Goal: Transaction & Acquisition: Book appointment/travel/reservation

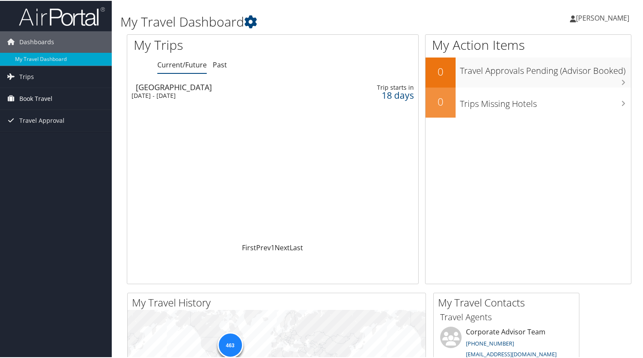
click at [26, 98] on span "Book Travel" at bounding box center [35, 97] width 33 height 21
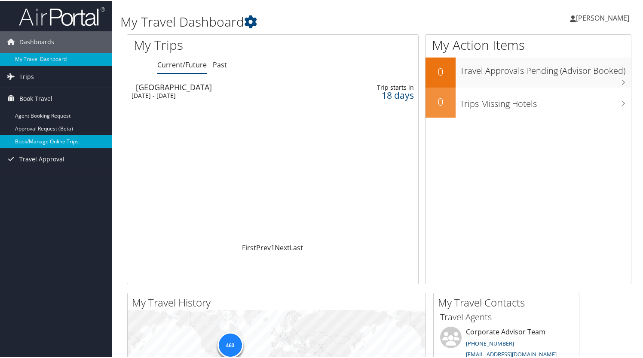
click at [26, 139] on link "Book/Manage Online Trips" at bounding box center [56, 140] width 112 height 13
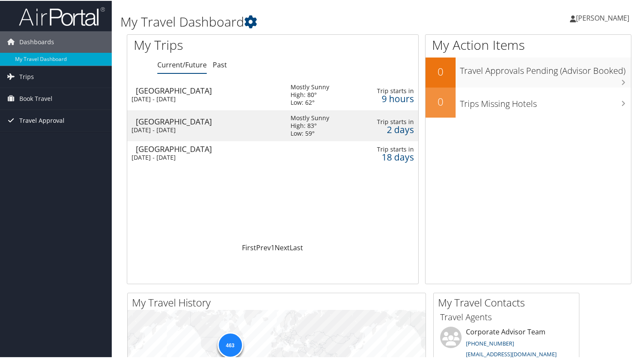
click at [29, 116] on span "Travel Approval" at bounding box center [41, 119] width 45 height 21
click at [12, 94] on icon at bounding box center [10, 97] width 13 height 13
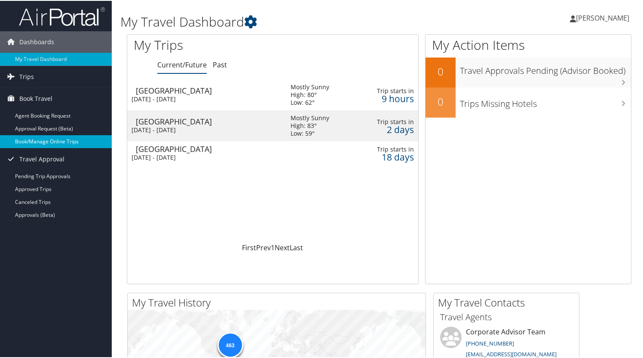
click at [28, 135] on link "Book/Manage Online Trips" at bounding box center [56, 140] width 112 height 13
